Goal: Task Accomplishment & Management: Use online tool/utility

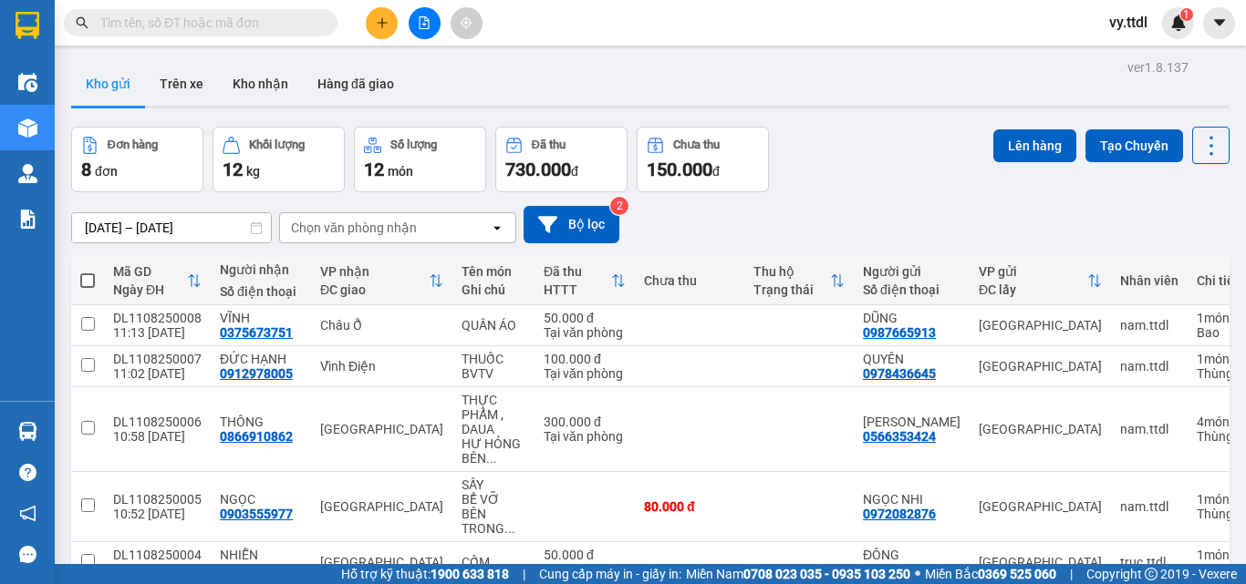
click at [273, 26] on input "text" at bounding box center [207, 23] width 215 height 20
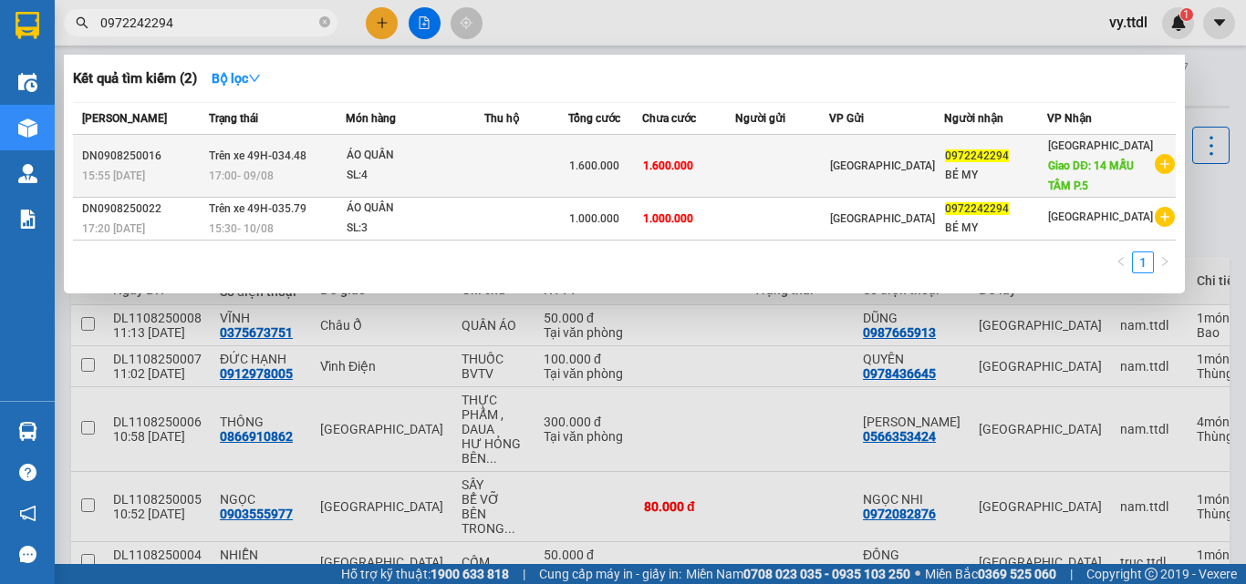
type input "0972242294"
click at [693, 172] on span "1.600.000" at bounding box center [668, 165] width 50 height 15
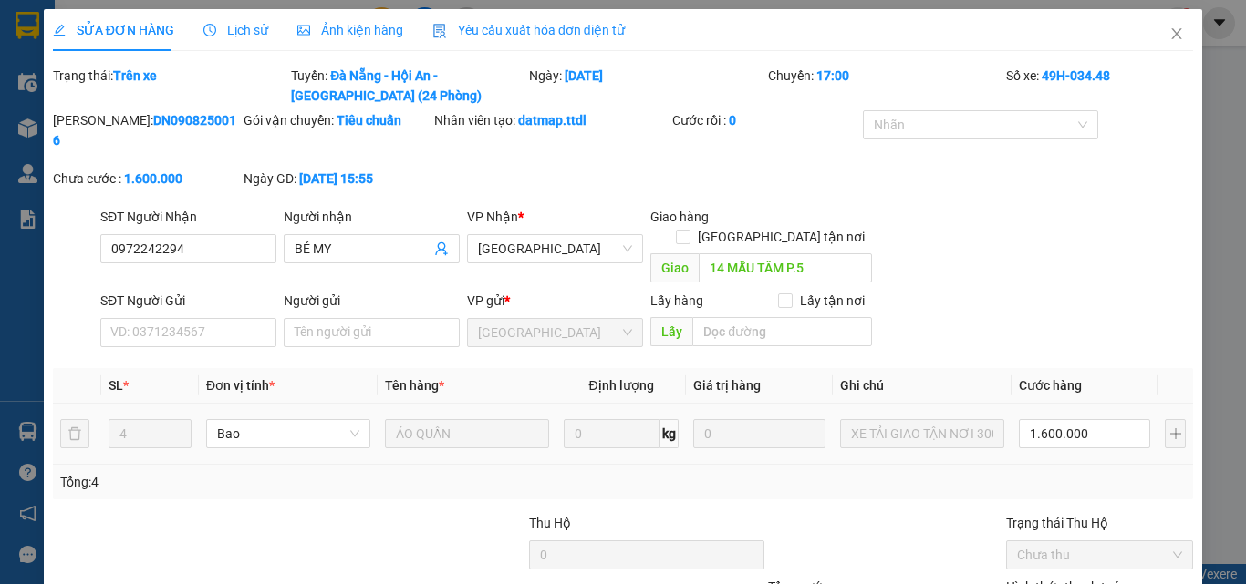
type input "0972242294"
type input "BÉ MY"
type input "14 MẪU TÂM P.5"
type input "1.600.000"
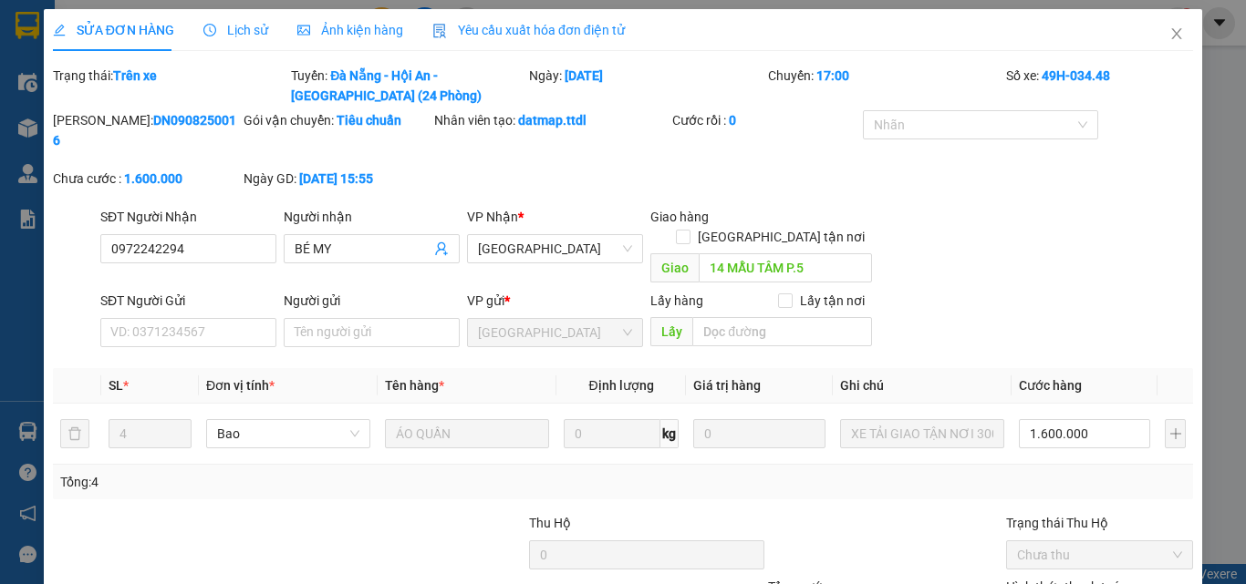
click at [1049, 179] on div "[PERSON_NAME]: DN0908250016 Gói vận chuyển: Tiêu chuẩn Nhân viên tạo: datmap.tt…" at bounding box center [622, 158] width 1143 height 97
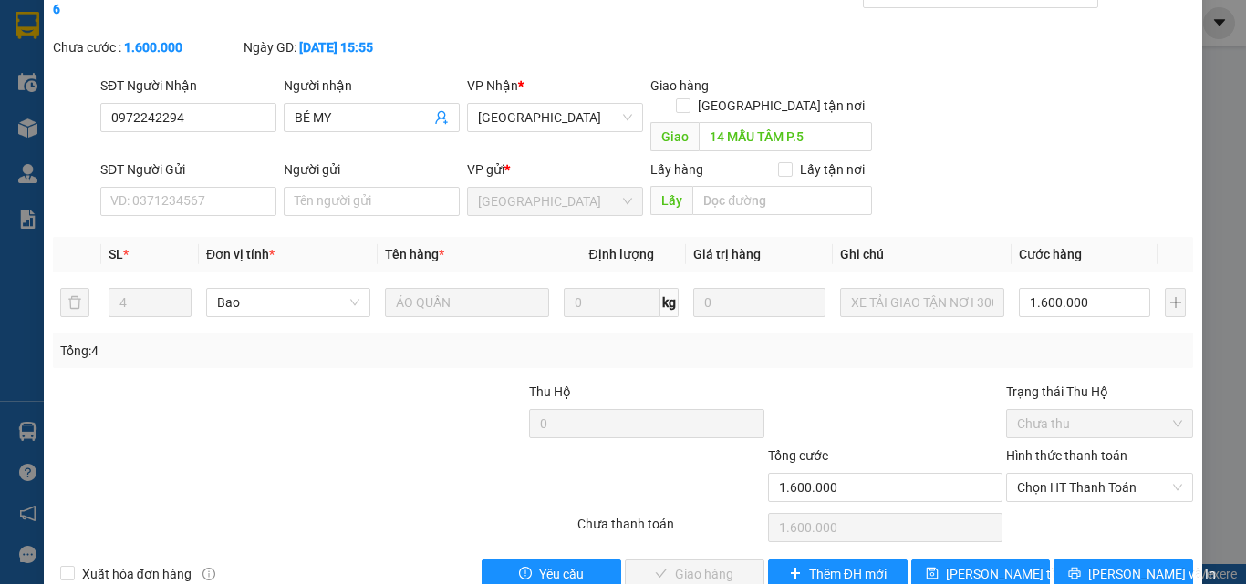
click at [1069, 99] on div "SĐT Người Nhận 0972242294 Người nhận BÉ MY VP Nhận * [GEOGRAPHIC_DATA] Giao hà…" at bounding box center [647, 118] width 1100 height 84
click at [1060, 92] on div "SĐT Người Nhận 0972242294 Người nhận BÉ MY VP Nhận * [GEOGRAPHIC_DATA] Giao hà…" at bounding box center [647, 118] width 1100 height 84
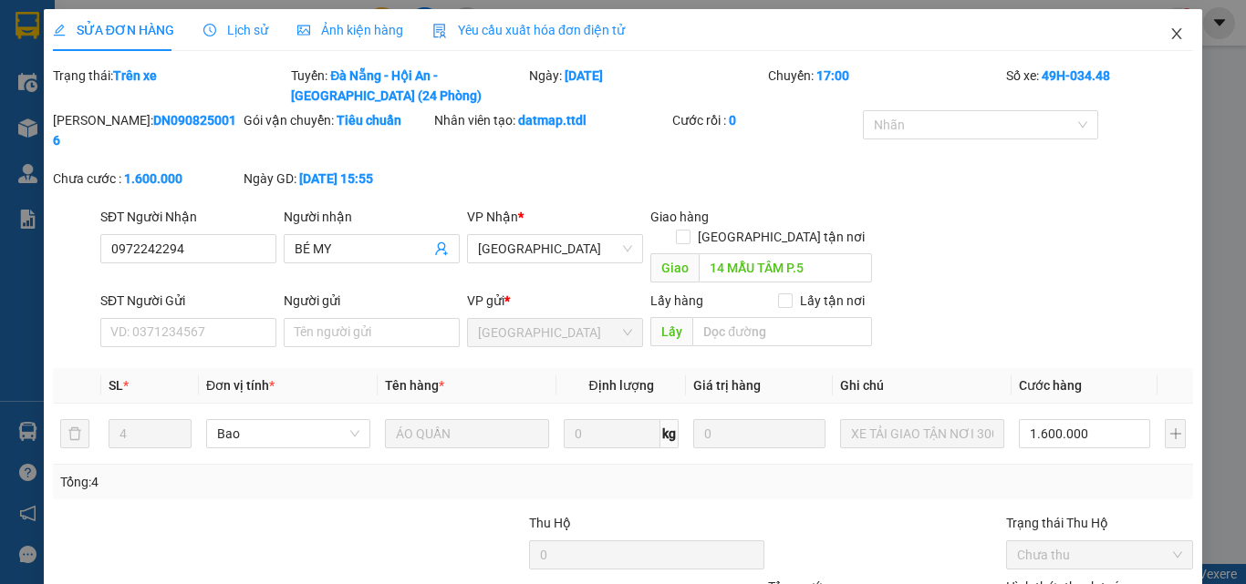
click at [1169, 38] on icon "close" at bounding box center [1176, 33] width 15 height 15
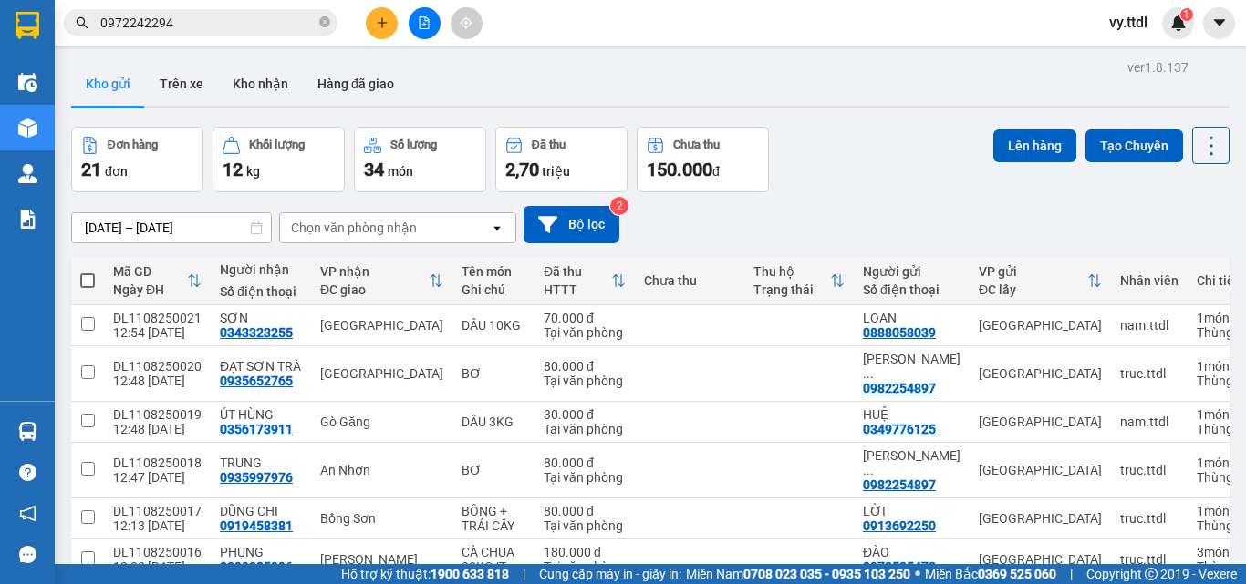
click at [911, 180] on div "Đơn hàng 21 đơn Khối lượng 12 kg Số lượng 34 món Đã thu 2,70 triệu Chưa thu 150…" at bounding box center [650, 160] width 1158 height 66
